Goal: Find specific page/section: Find specific page/section

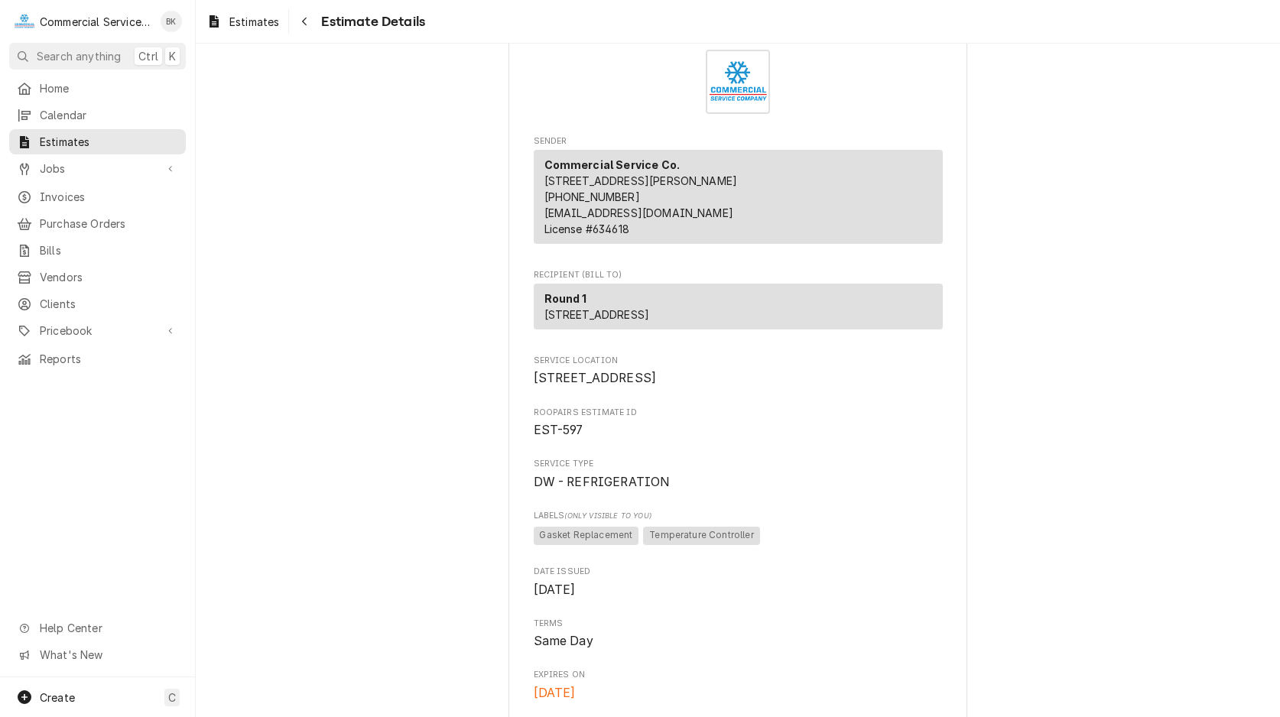
scroll to position [78, 0]
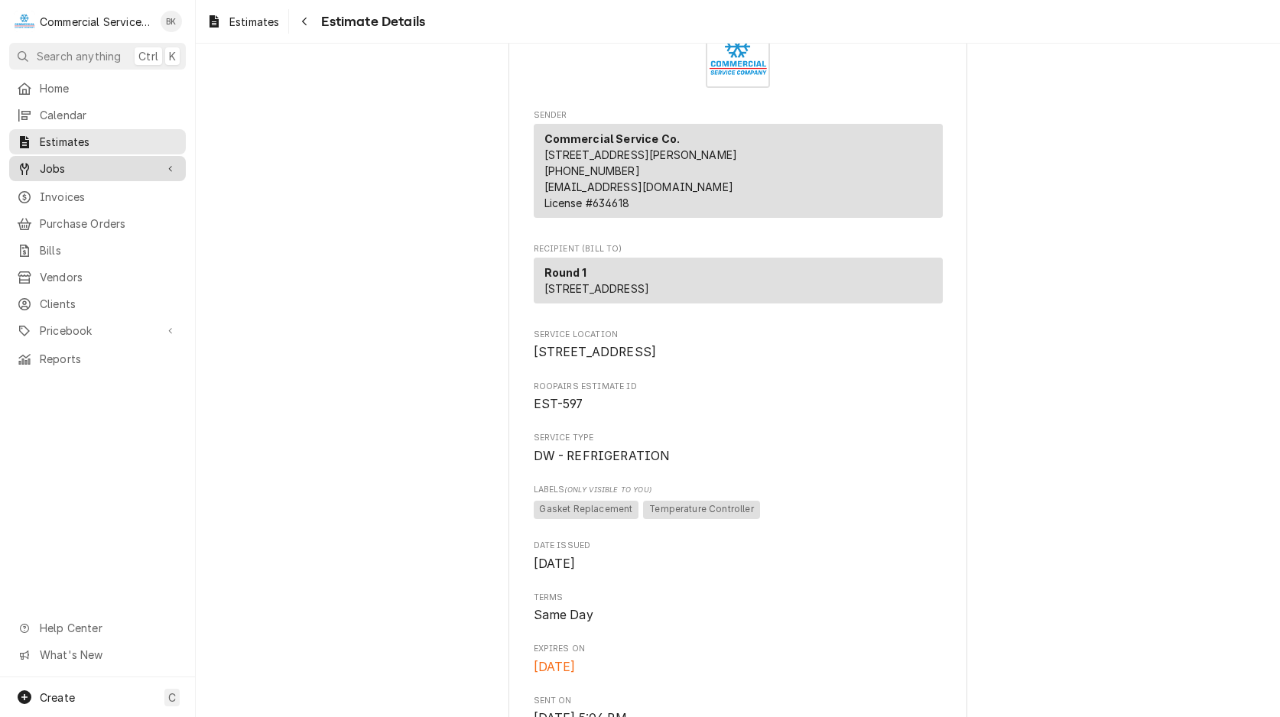
click at [84, 156] on link "Jobs" at bounding box center [97, 168] width 177 height 25
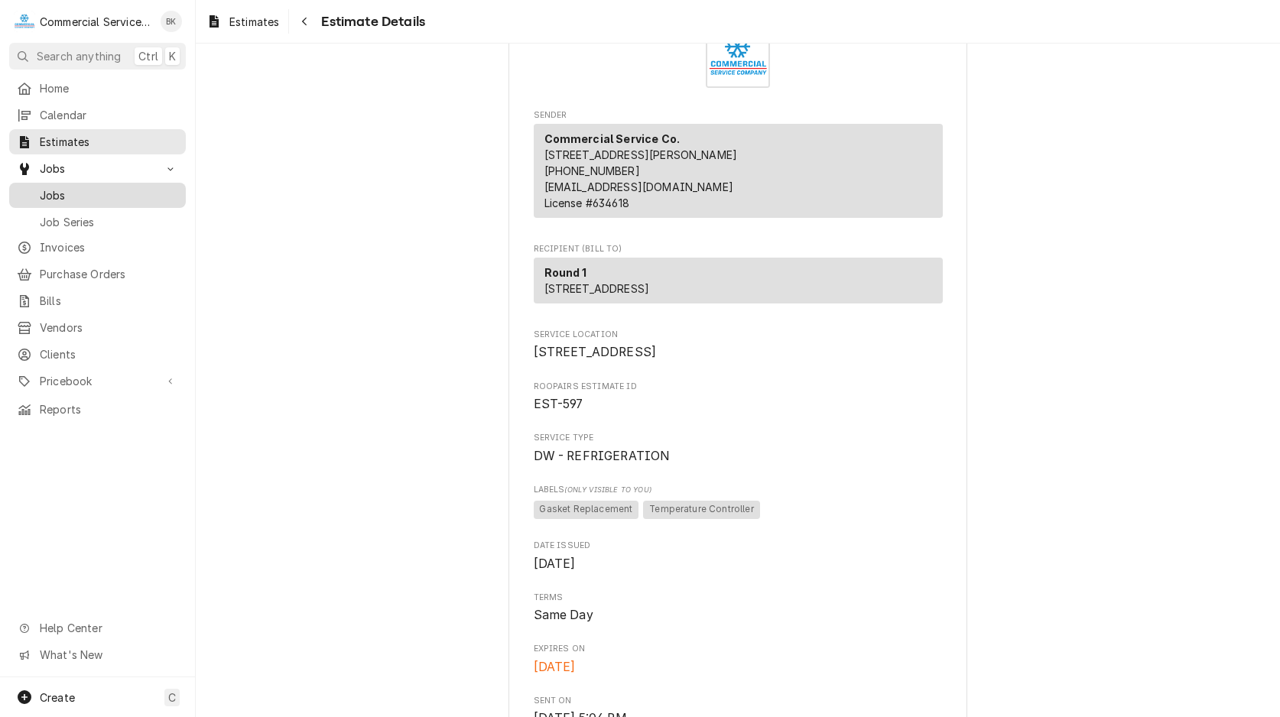
click at [81, 195] on span "Jobs" at bounding box center [109, 195] width 138 height 16
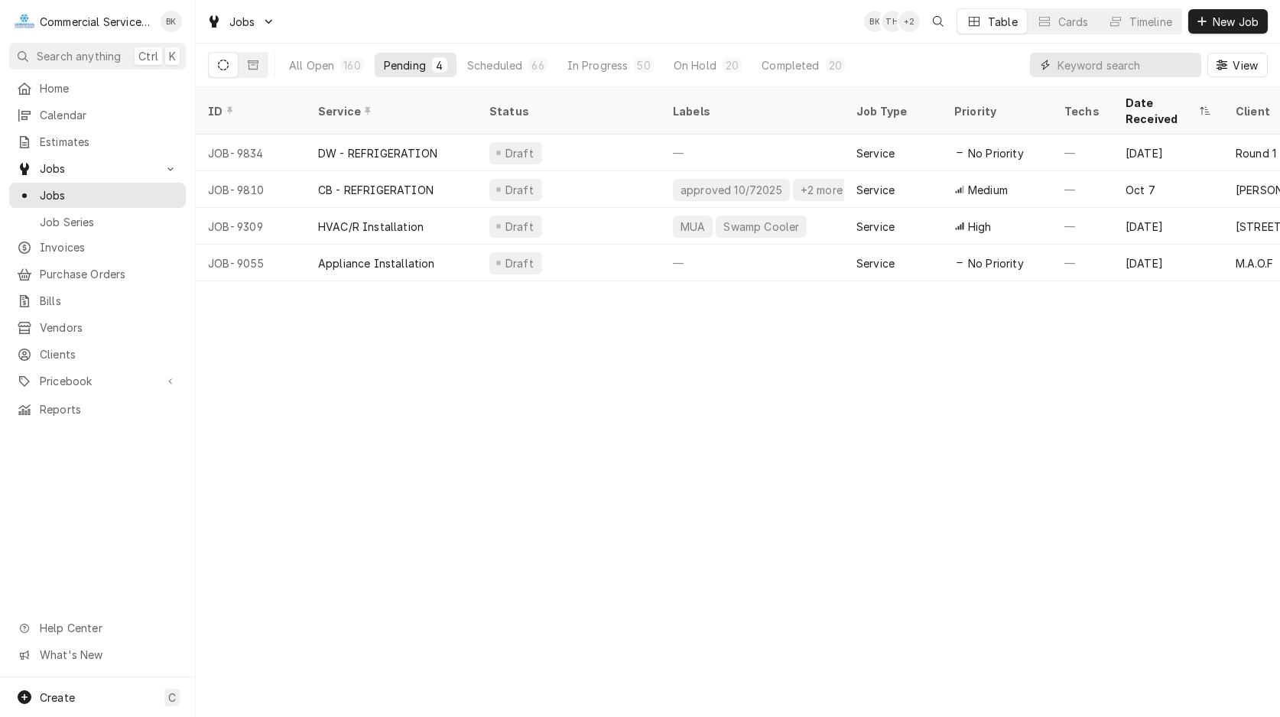
click at [1154, 68] on input "Dynamic Content Wrapper" at bounding box center [1126, 65] width 136 height 24
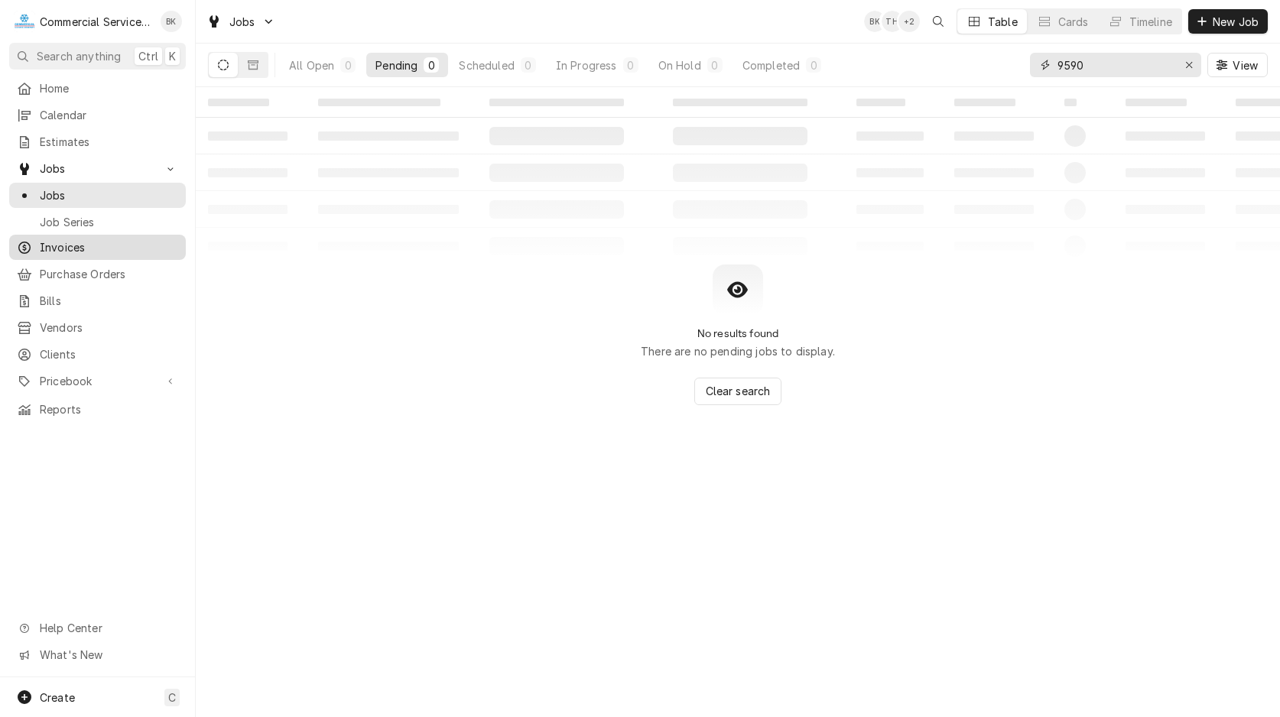
type input "9590"
click at [65, 238] on div "Invoices" at bounding box center [97, 247] width 171 height 19
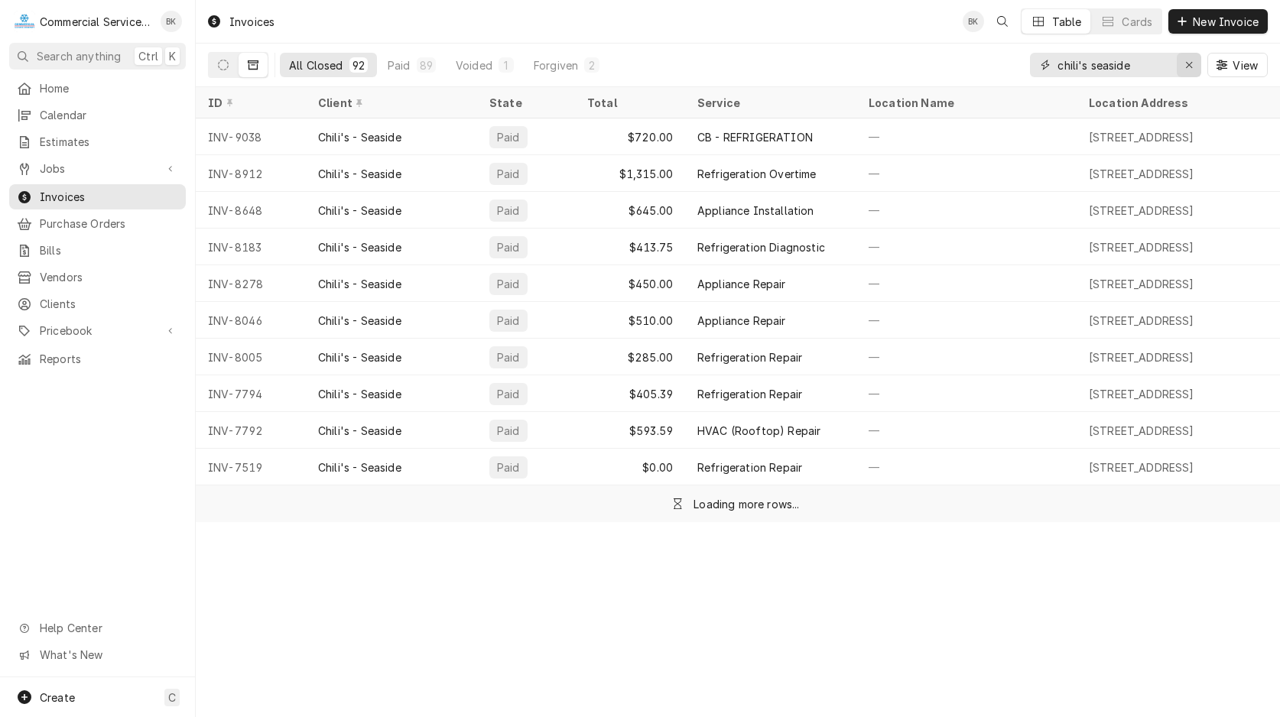
click at [1185, 70] on div "Erase input" at bounding box center [1189, 64] width 15 height 15
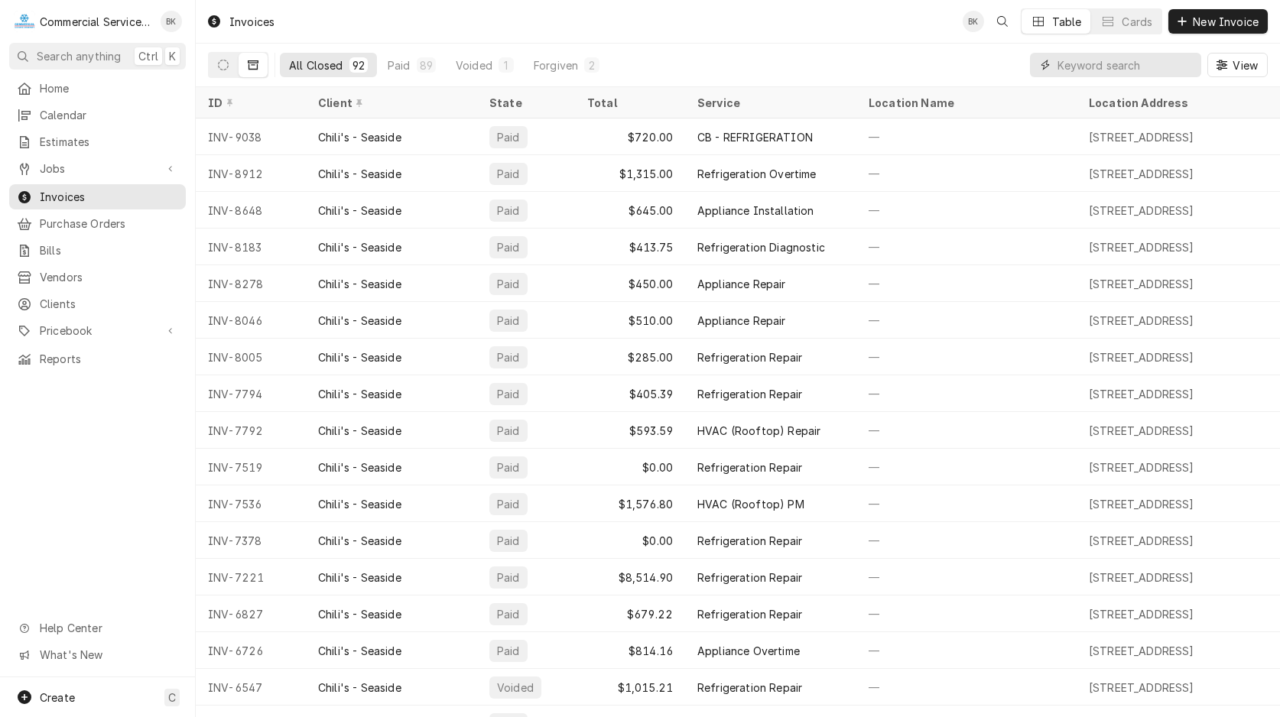
click at [1136, 69] on input "Dynamic Content Wrapper" at bounding box center [1130, 65] width 144 height 24
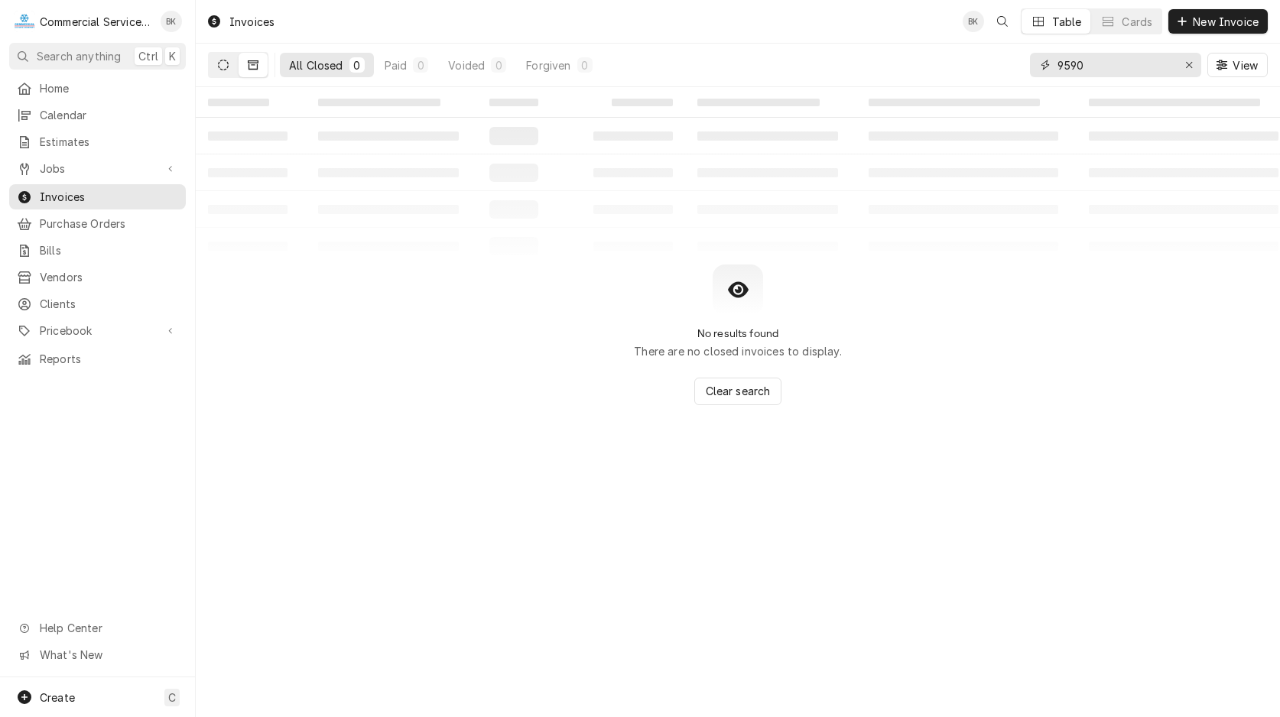
type input "9590"
click at [214, 62] on button "Dynamic Content Wrapper" at bounding box center [223, 65] width 29 height 24
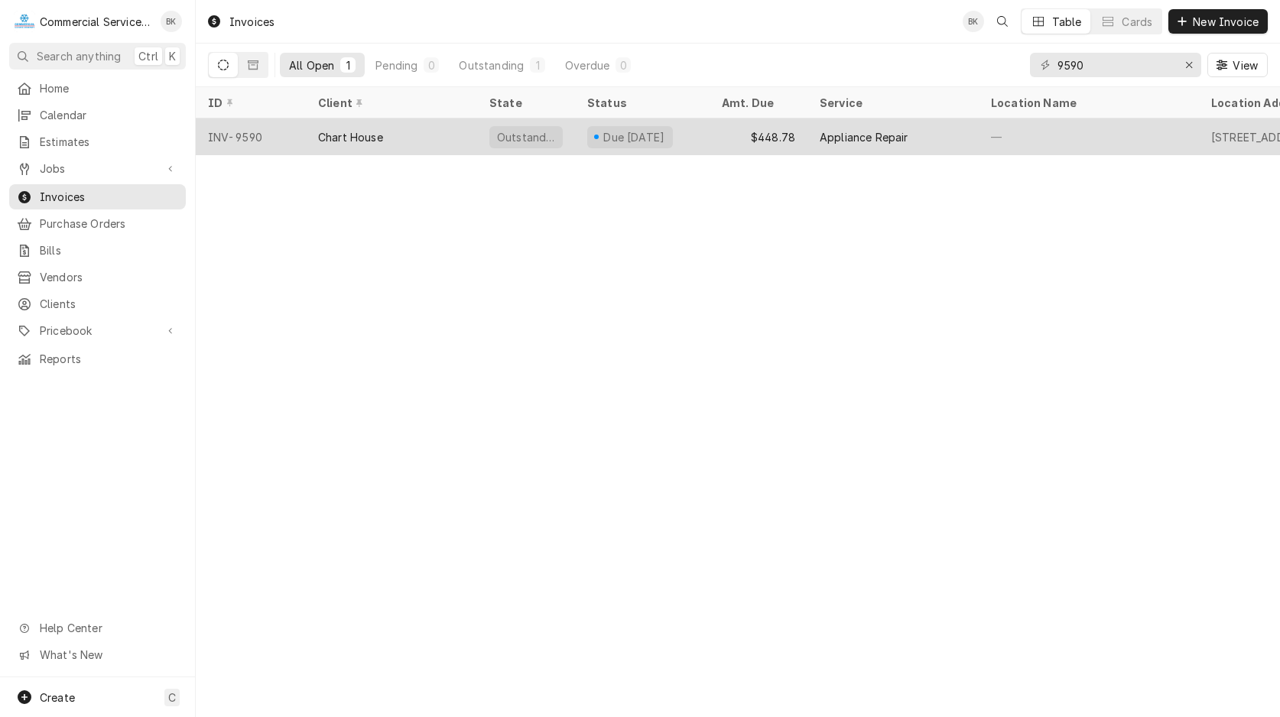
click at [450, 122] on div "Chart House" at bounding box center [391, 137] width 171 height 37
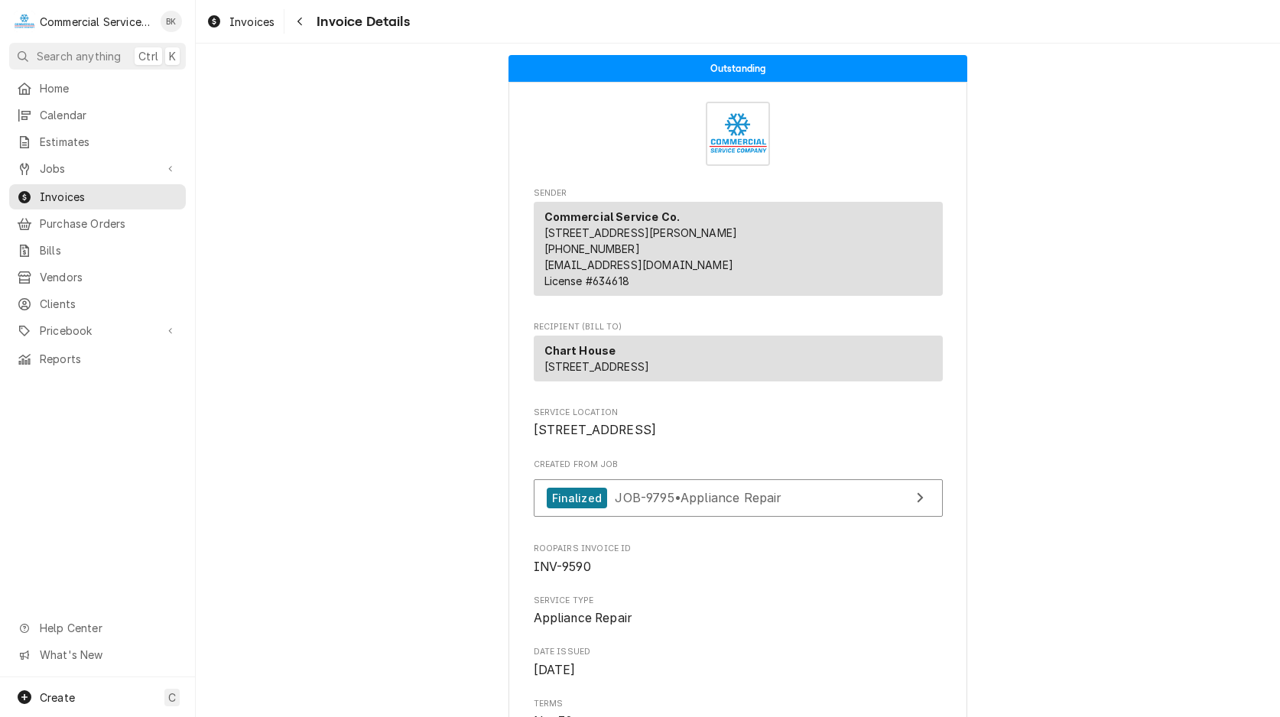
click at [60, 98] on div "Home Calendar Estimates Jobs Jobs Job Series Invoices Purchase Orders Bills Ven…" at bounding box center [97, 224] width 195 height 296
click at [60, 90] on span "Home" at bounding box center [109, 88] width 138 height 16
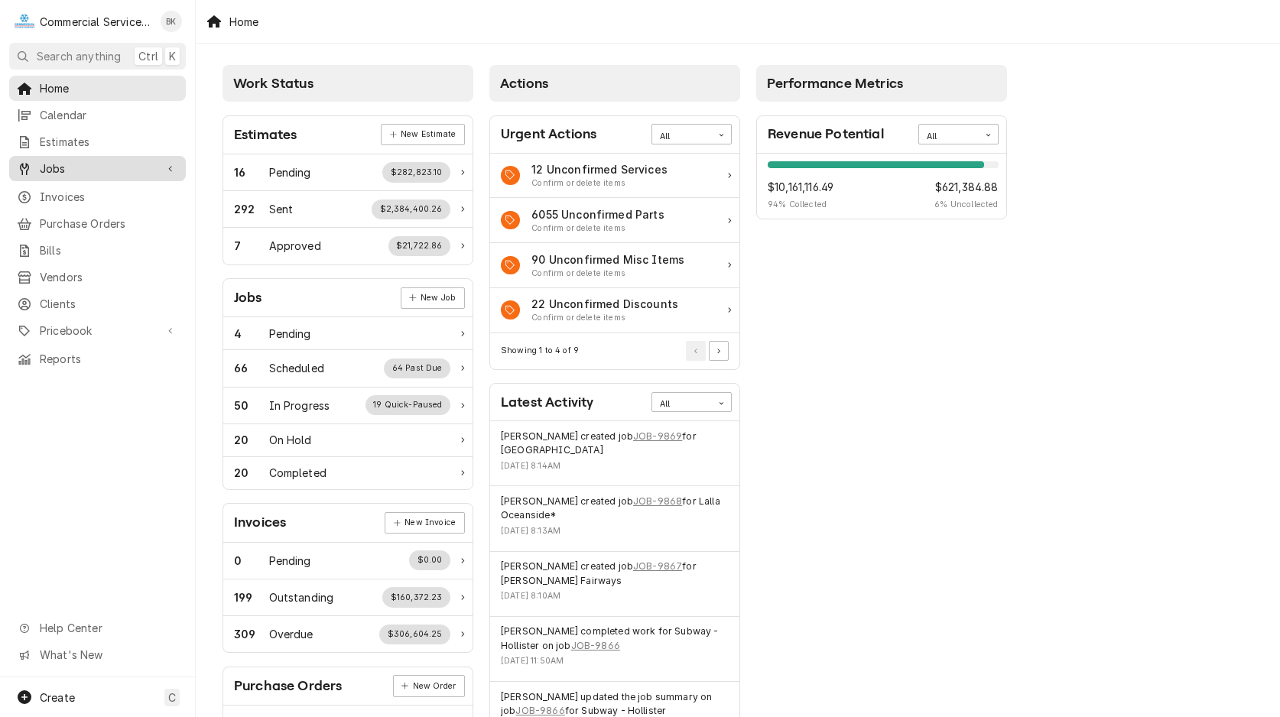
click at [63, 161] on span "Jobs" at bounding box center [97, 169] width 115 height 16
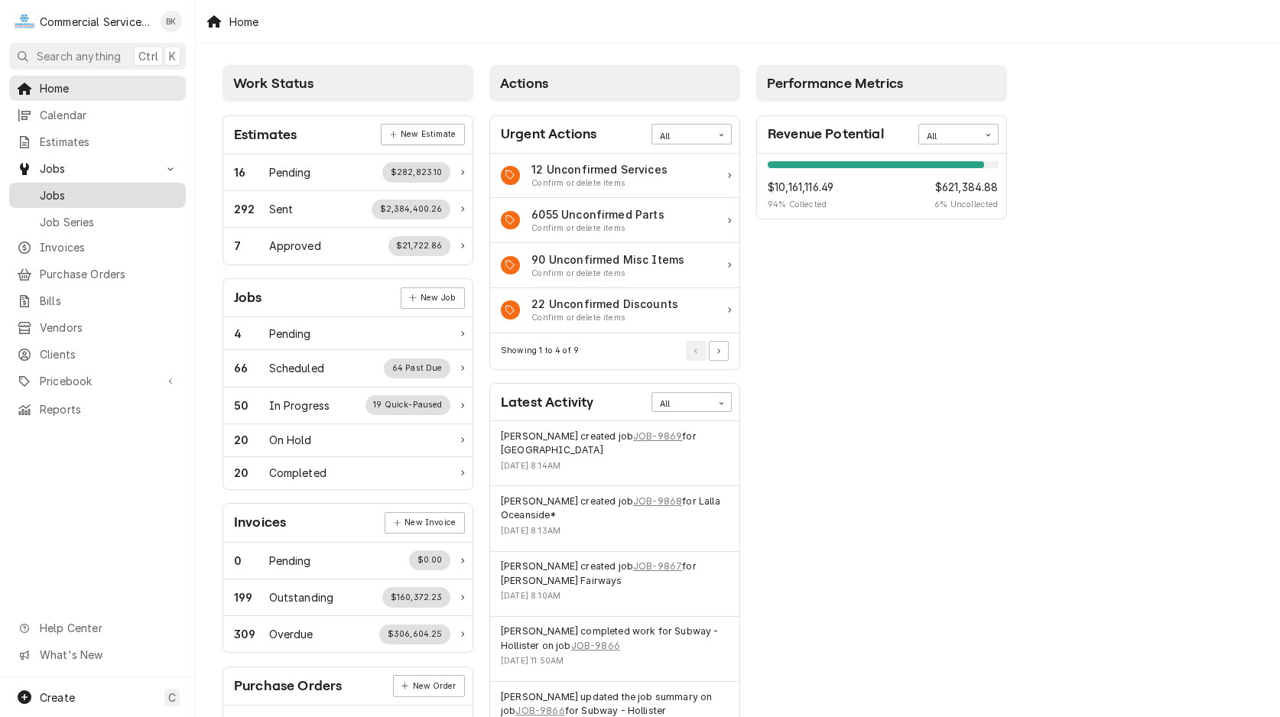
click at [64, 190] on span "Jobs" at bounding box center [109, 195] width 138 height 16
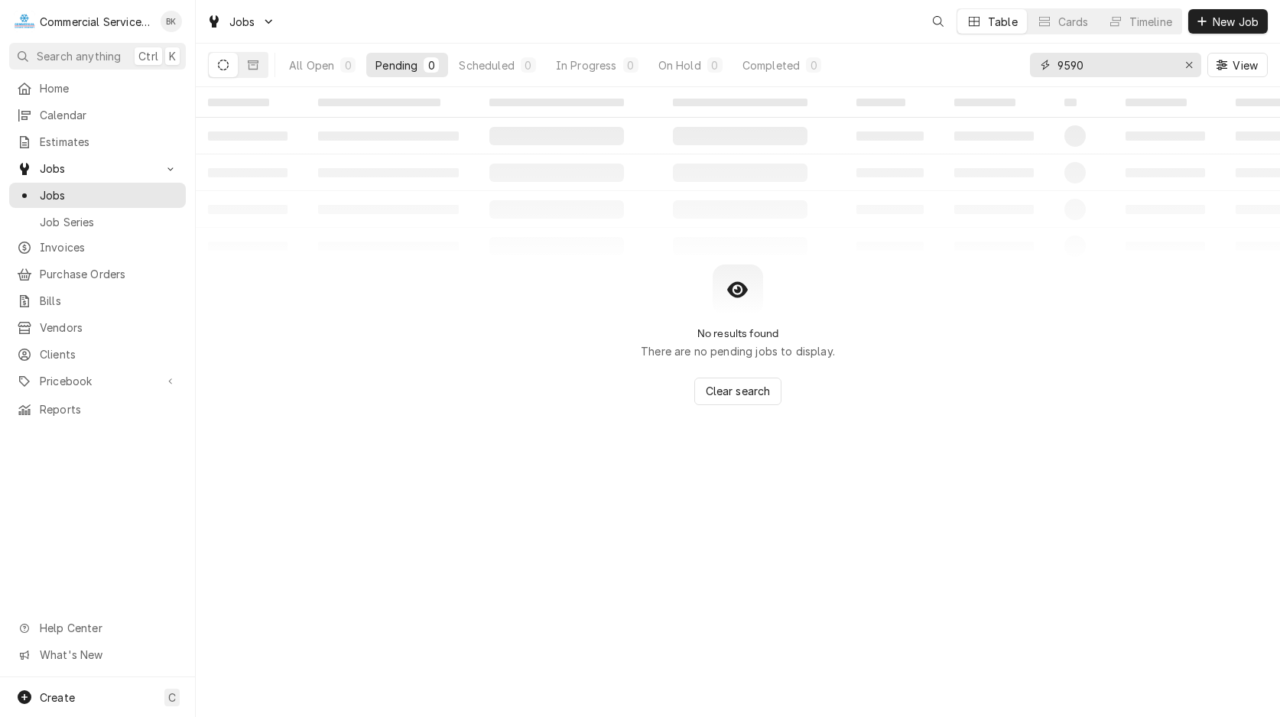
click at [1118, 66] on input "9590" at bounding box center [1115, 65] width 115 height 24
type input "8303"
click at [222, 67] on icon "Dynamic Content Wrapper" at bounding box center [223, 65] width 11 height 11
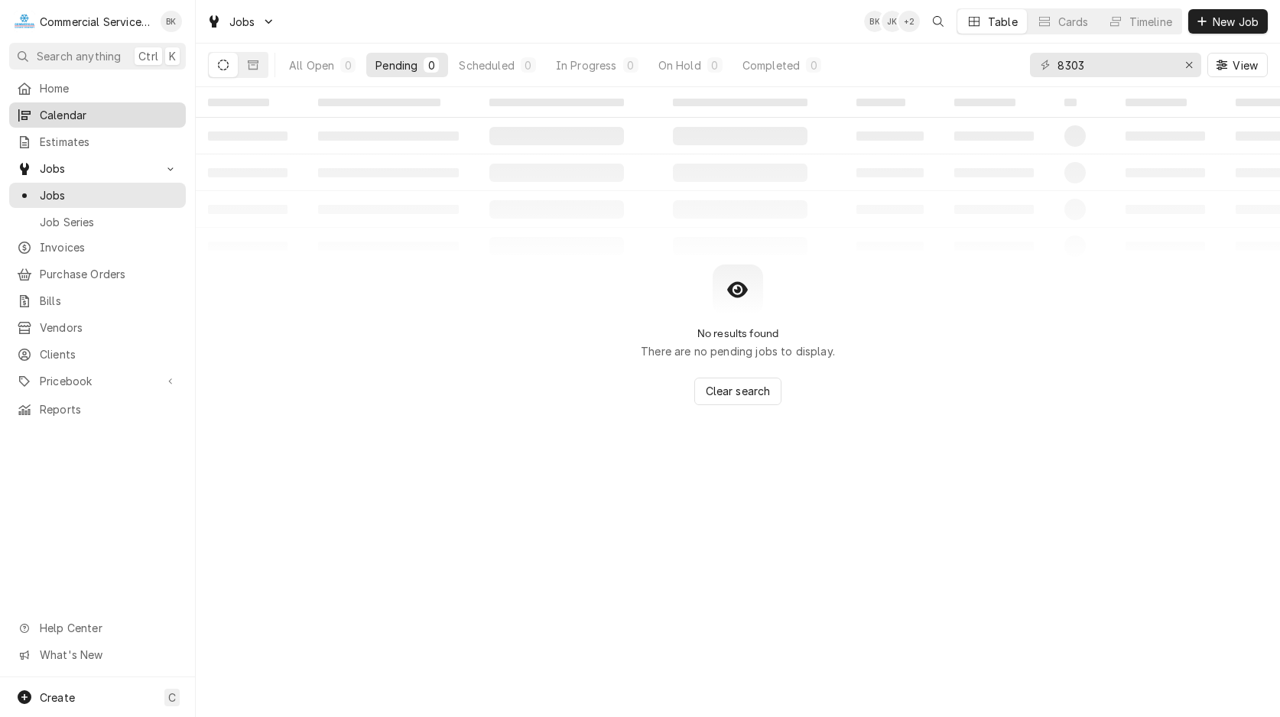
click at [83, 115] on span "Calendar" at bounding box center [109, 115] width 138 height 16
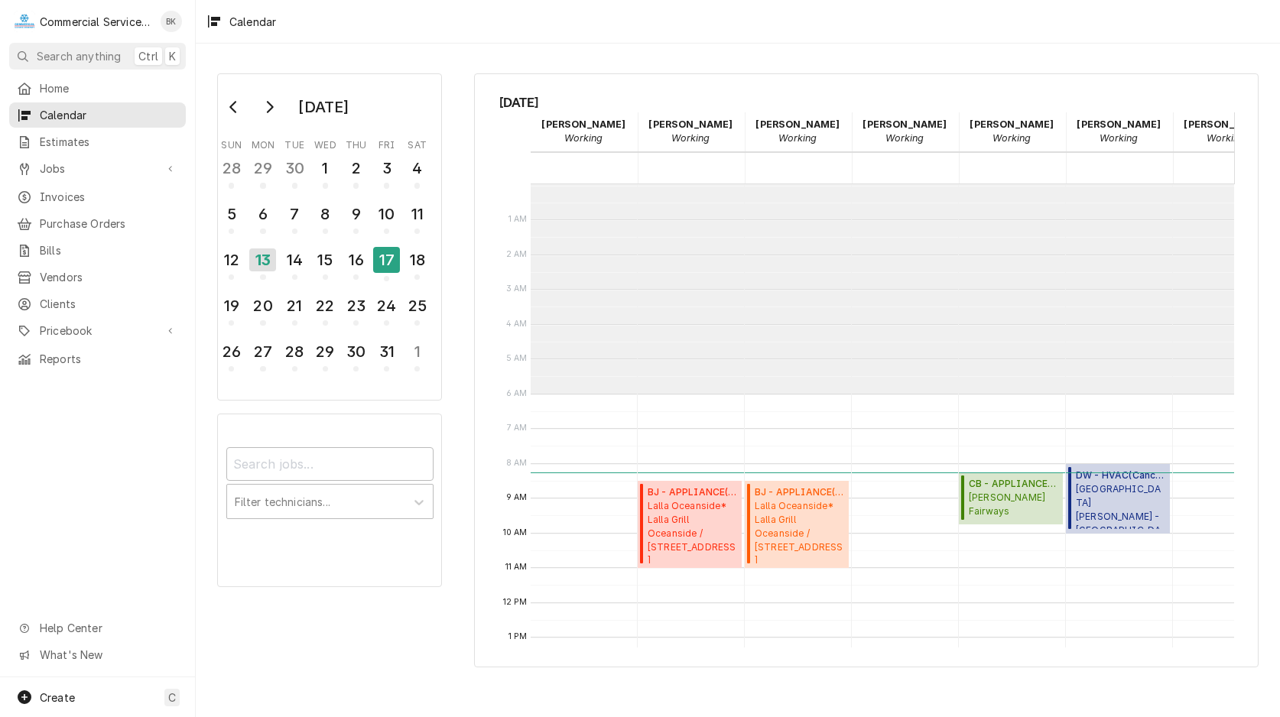
scroll to position [210, 0]
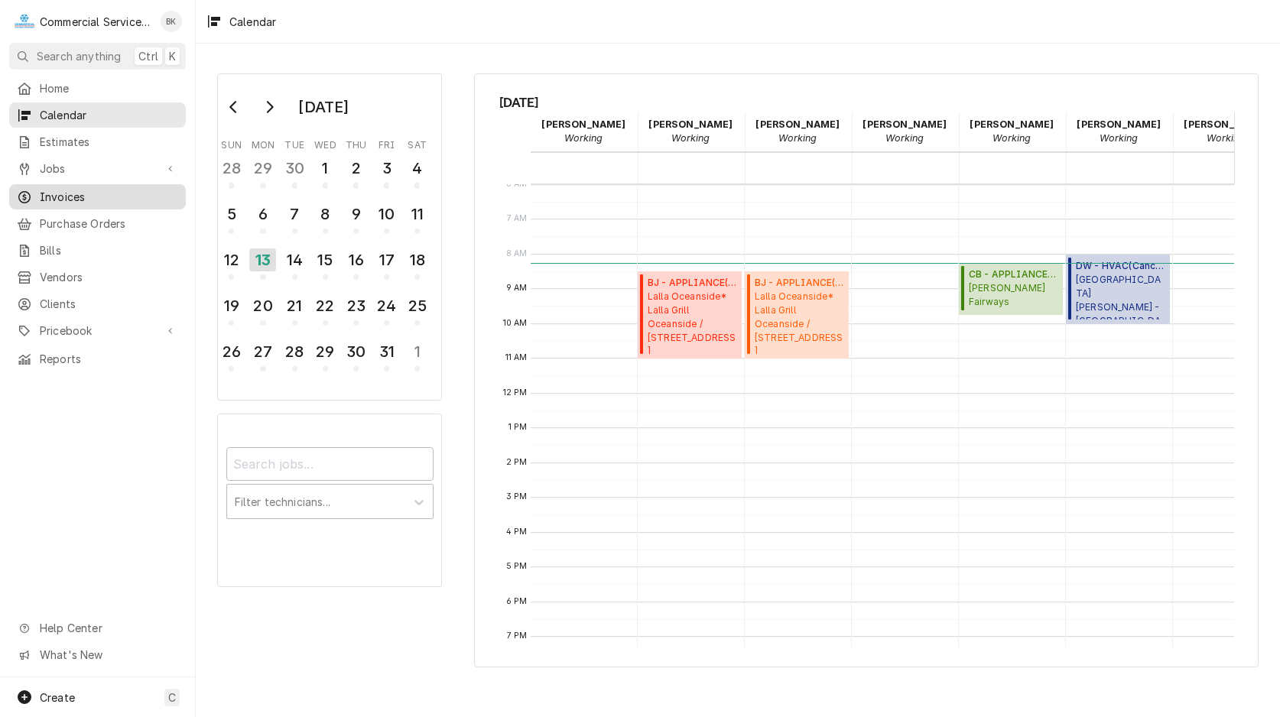
click at [68, 196] on span "Invoices" at bounding box center [109, 197] width 138 height 16
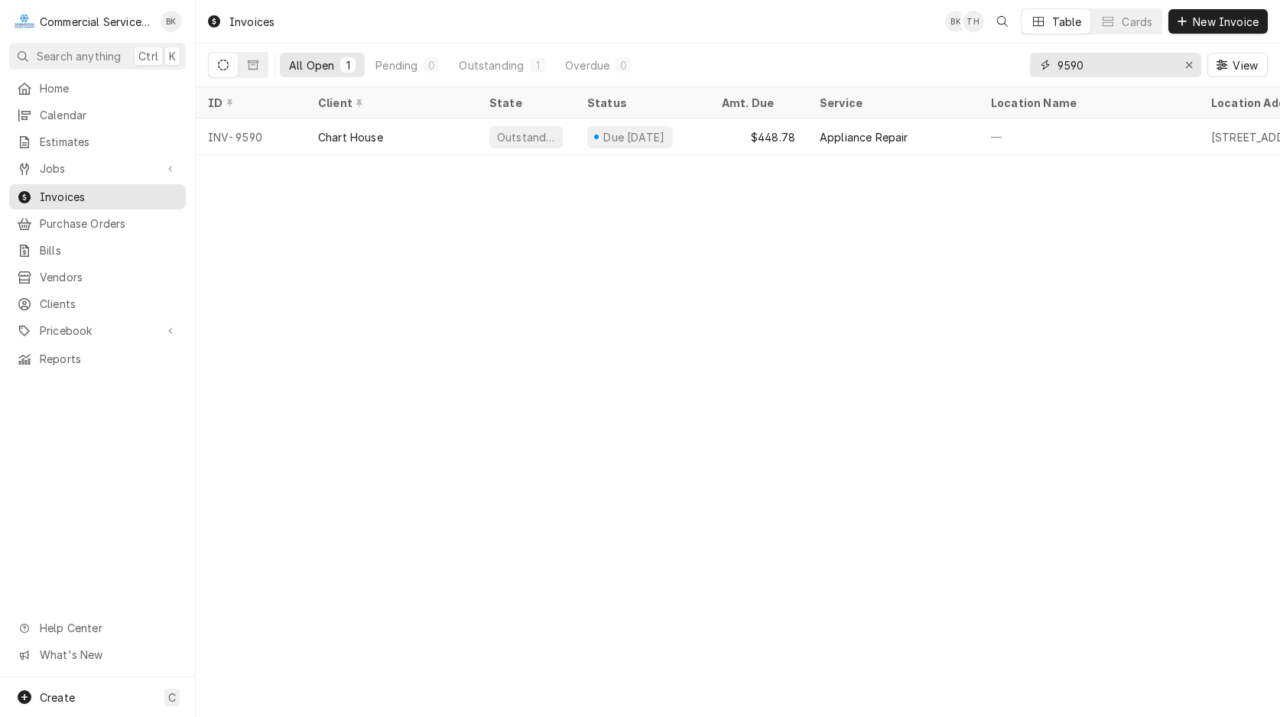
click at [1080, 71] on input "9590" at bounding box center [1115, 65] width 115 height 24
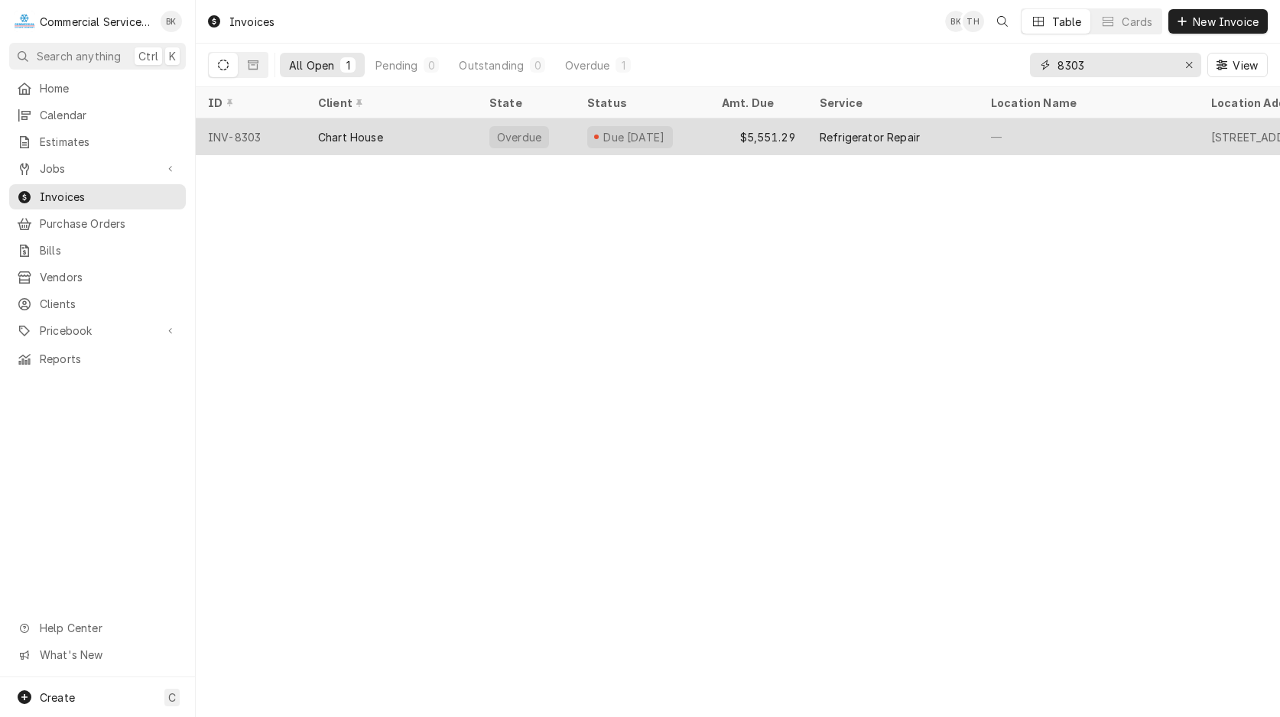
type input "8303"
click at [606, 135] on div "Due 3 months ago" at bounding box center [634, 137] width 65 height 16
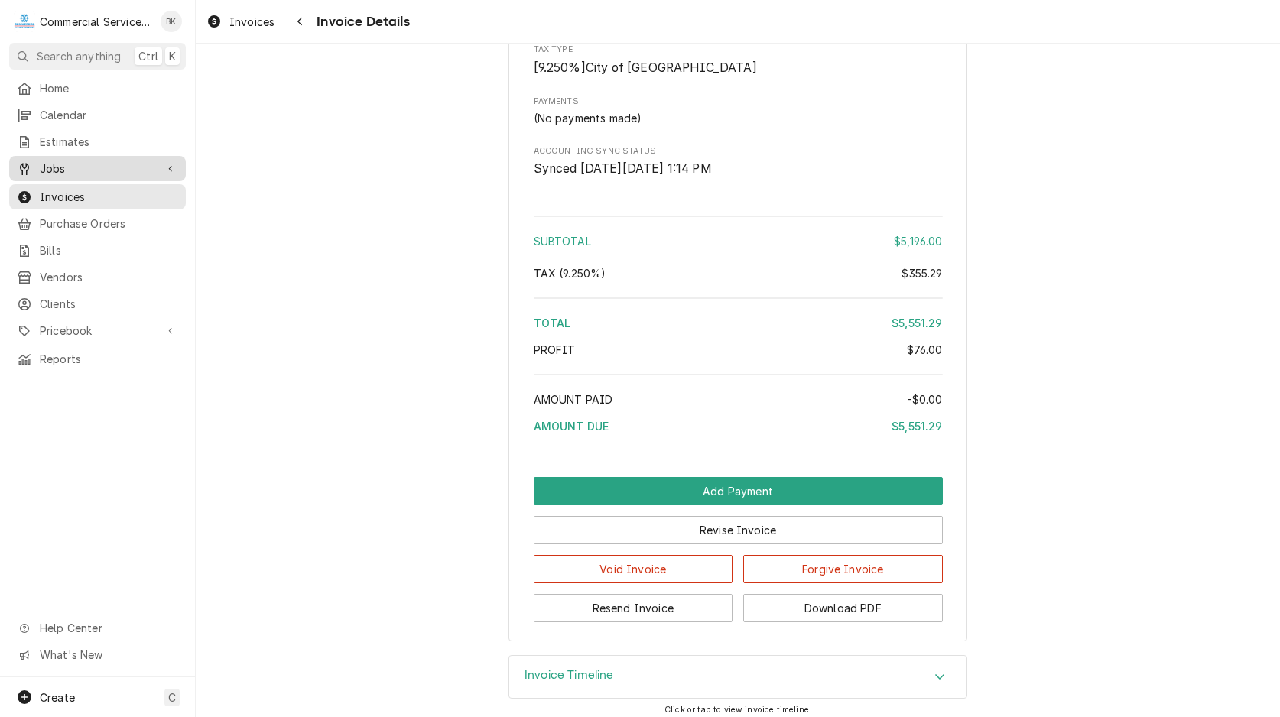
scroll to position [2332, 0]
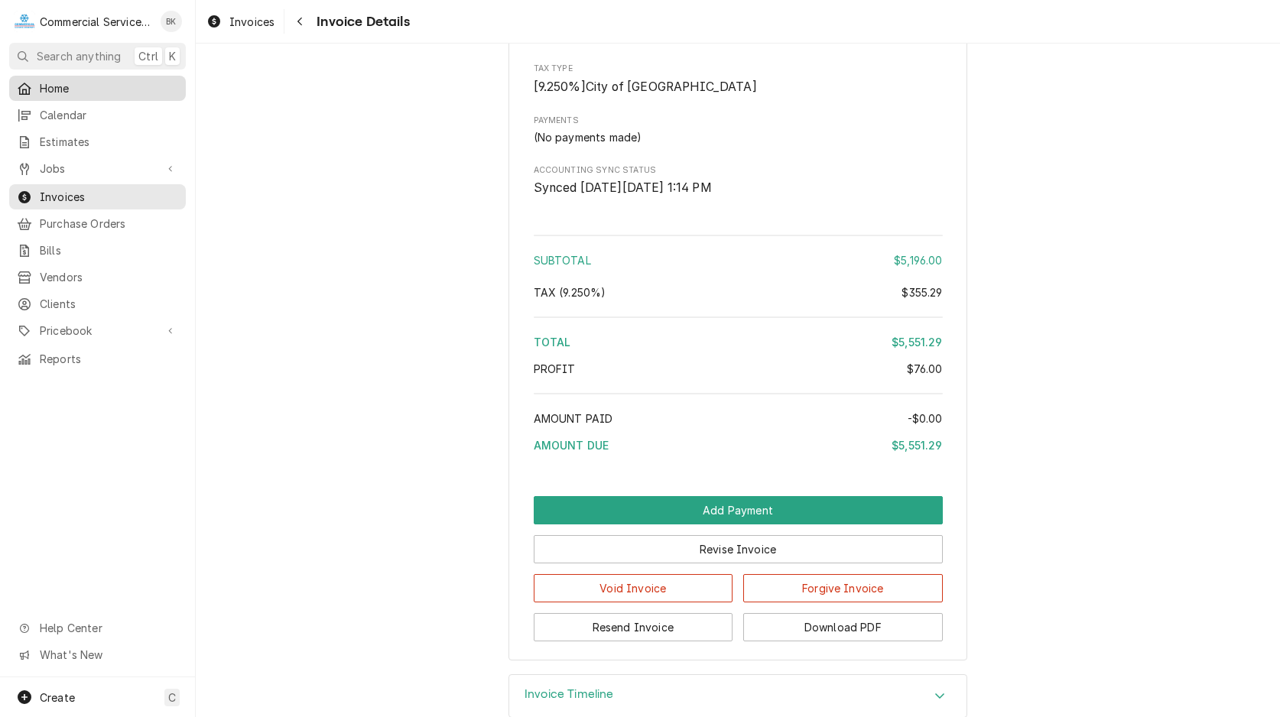
click at [83, 80] on span "Home" at bounding box center [109, 88] width 138 height 16
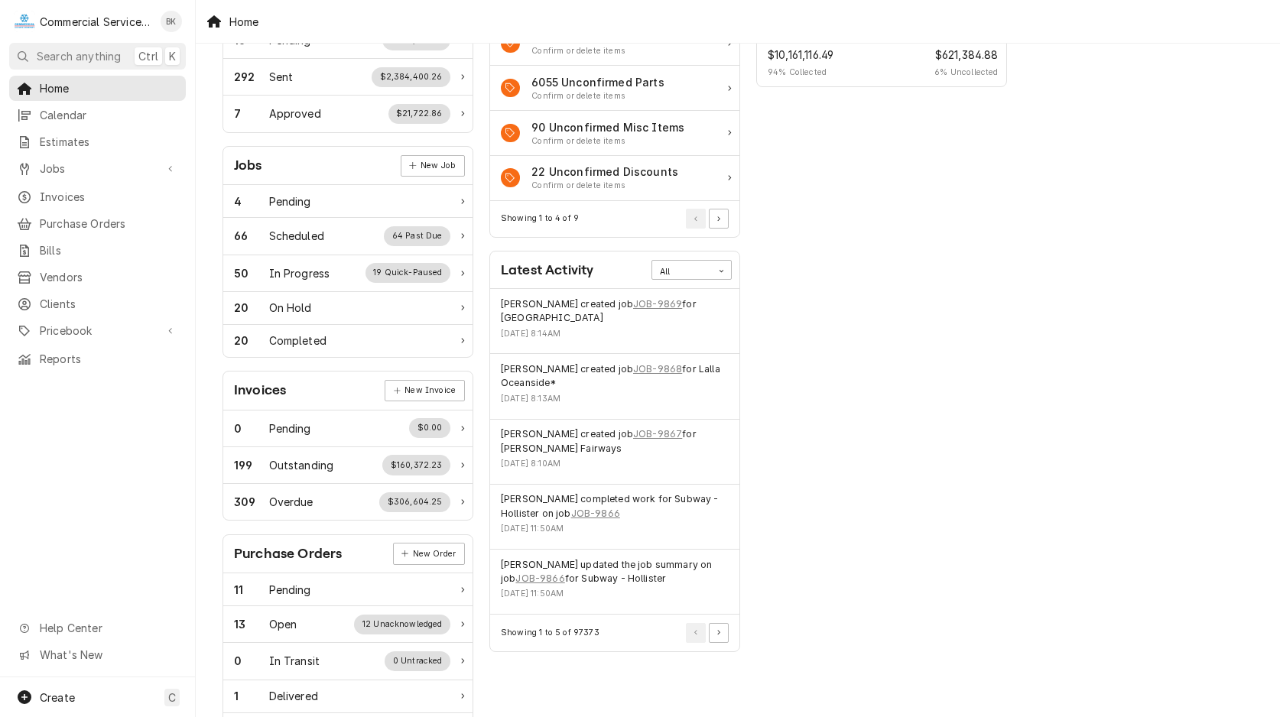
scroll to position [156, 0]
